Goal: Communication & Community: Answer question/provide support

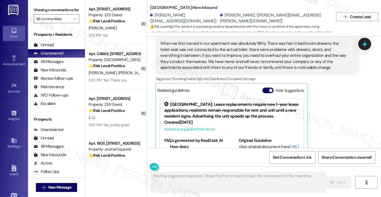
scroll to position [940, 0]
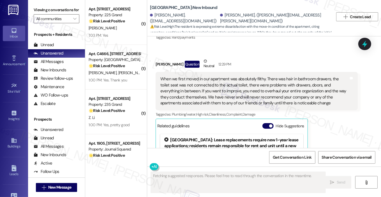
click at [222, 82] on div "When we first moved in our apartment was absolutely filthy. There was hair in b…" at bounding box center [254, 91] width 188 height 30
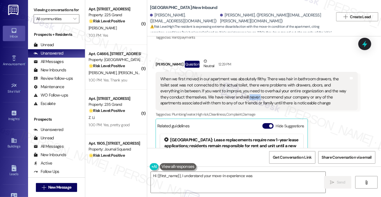
click at [222, 82] on div "When we first moved in our apartment was absolutely filthy. There was hair in b…" at bounding box center [254, 91] width 188 height 30
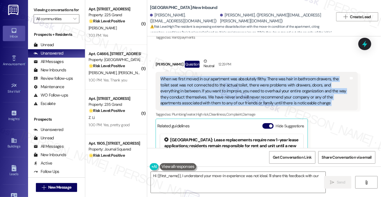
click at [222, 82] on div "When we first moved in our apartment was absolutely filthy. There was hair in b…" at bounding box center [254, 91] width 188 height 30
type textarea "Hi {{first_name}}, I understand your move-in experience was not ideal. I'll sha…"
click at [206, 76] on div "When we first moved in our apartment was absolutely filthy. There was hair in b…" at bounding box center [254, 91] width 188 height 30
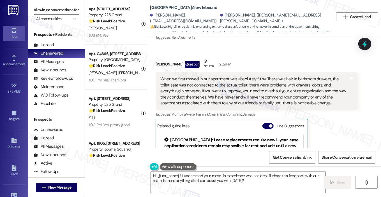
click at [206, 76] on div "When we first moved in our apartment was absolutely filthy. There was hair in b…" at bounding box center [254, 91] width 188 height 30
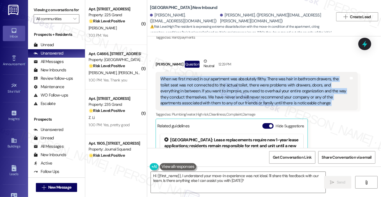
click at [206, 76] on div "When we first moved in our apartment was absolutely filthy. There was hair in b…" at bounding box center [254, 91] width 188 height 30
